Goal: Navigation & Orientation: Understand site structure

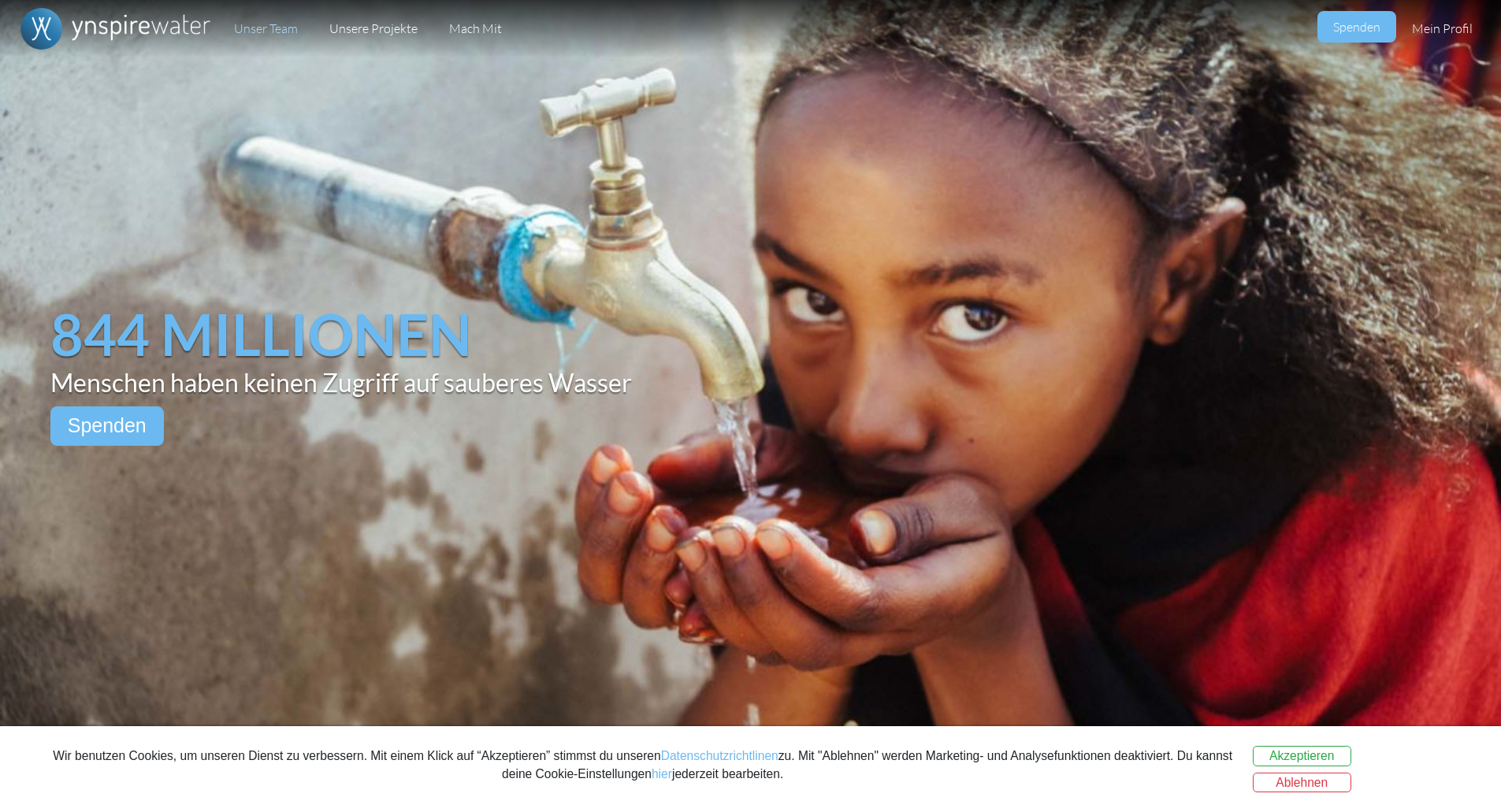
click at [256, 25] on link "Unser Team" at bounding box center [266, 29] width 95 height 58
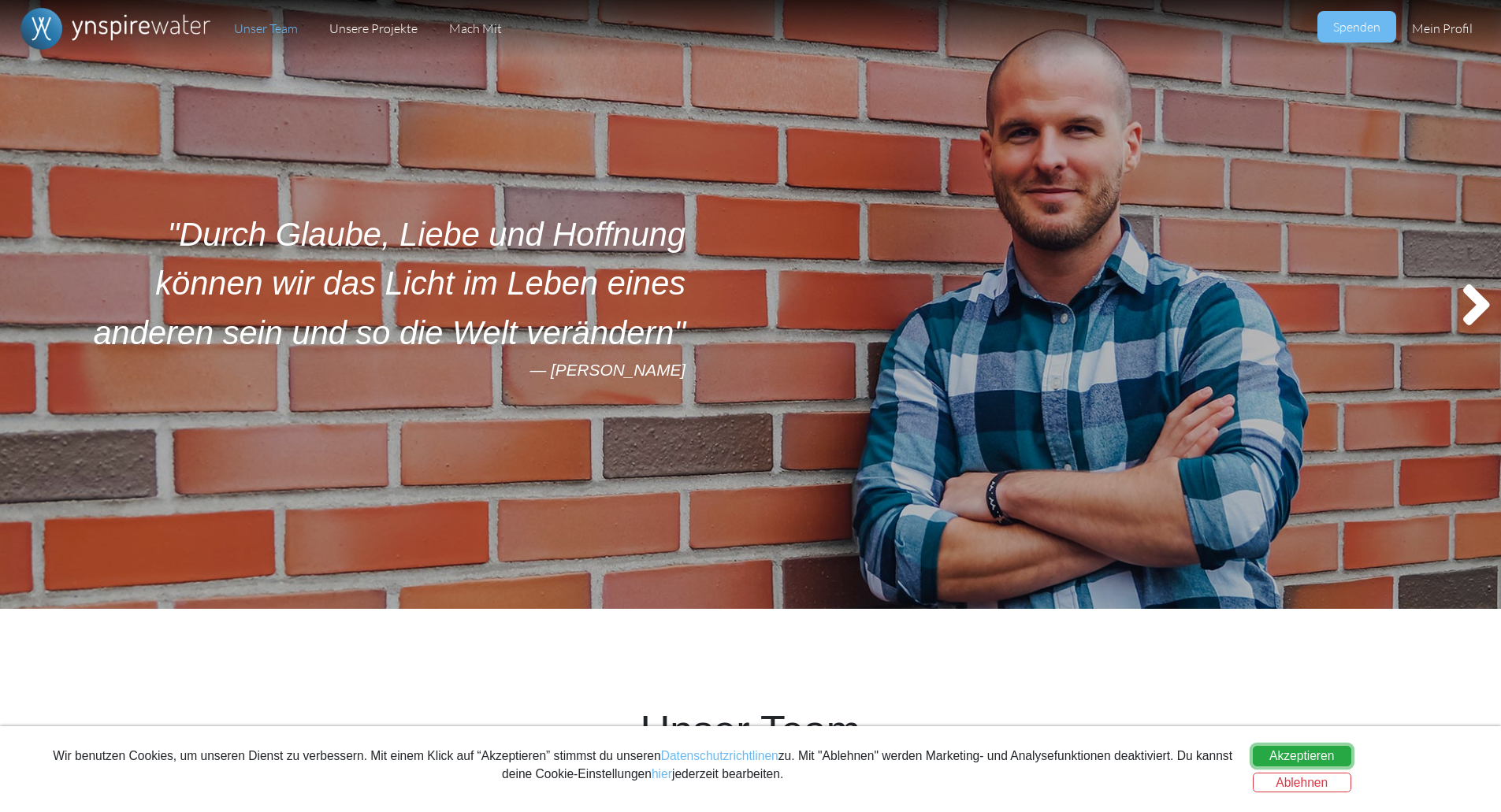
click at [1329, 759] on button "Akzeptieren" at bounding box center [1303, 756] width 99 height 20
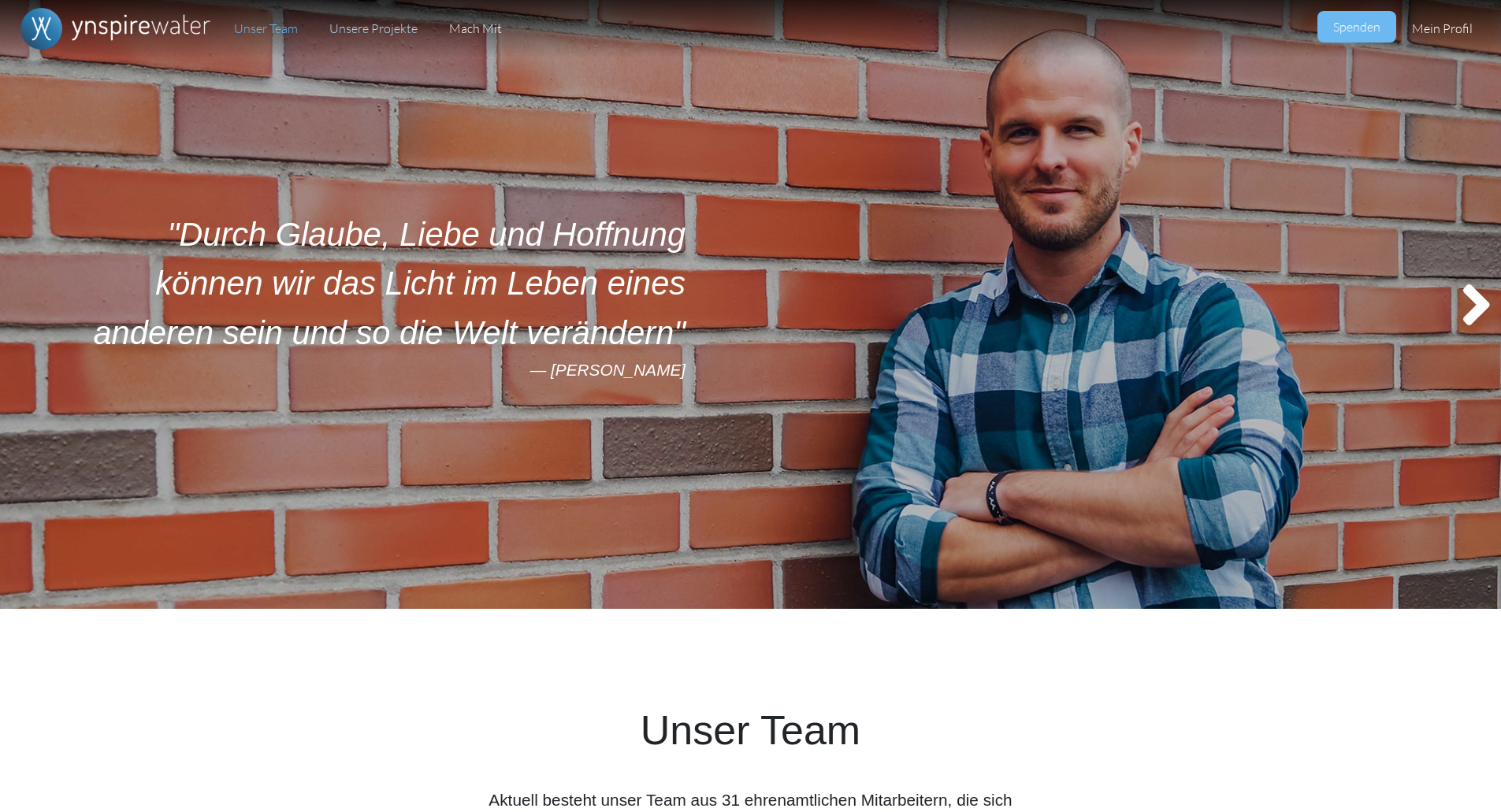
click at [387, 38] on link "Unsere Projekte" at bounding box center [374, 29] width 120 height 58
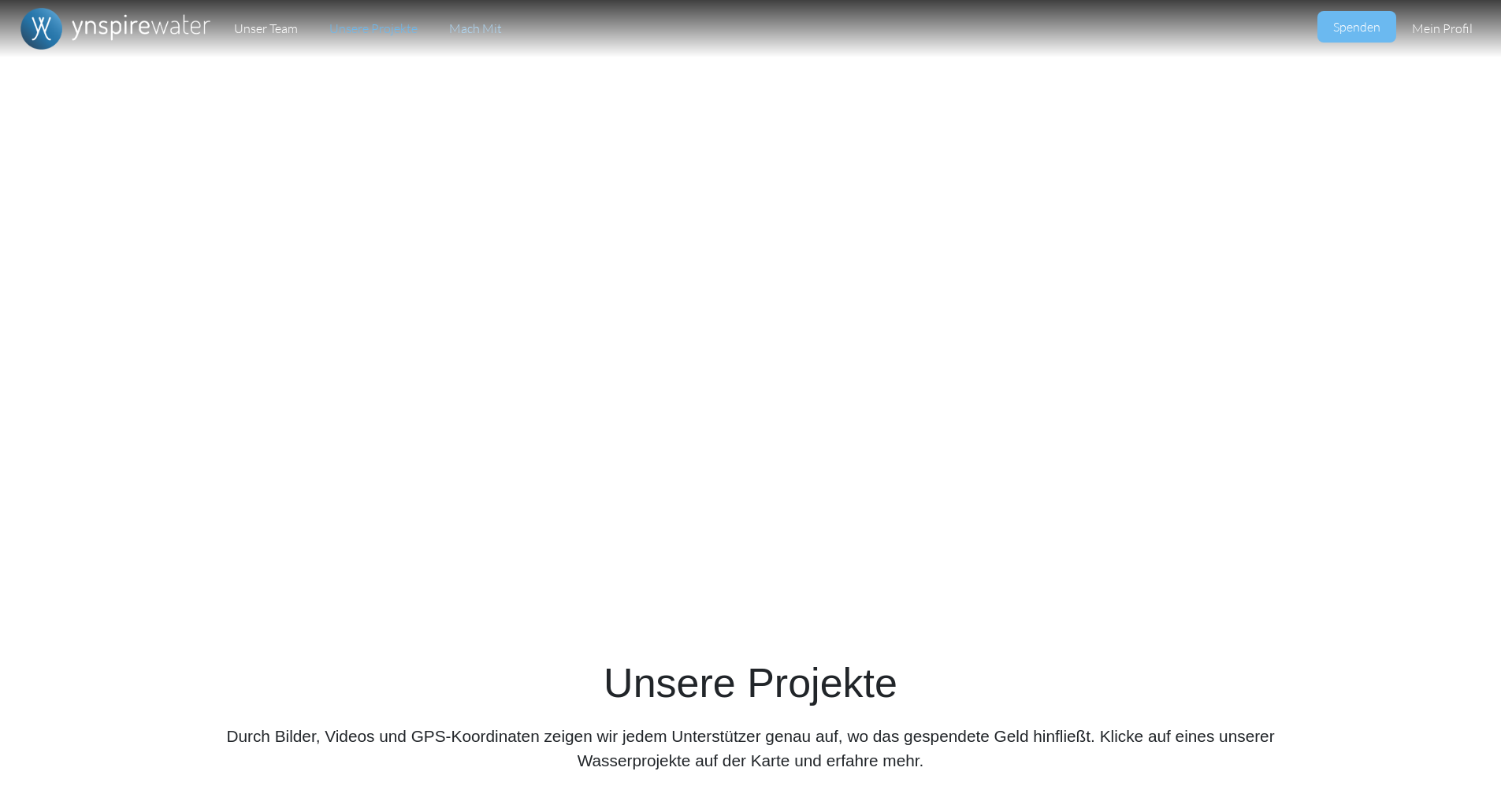
click at [466, 32] on link "Mach Mit" at bounding box center [475, 29] width 85 height 58
